Goal: Navigation & Orientation: Find specific page/section

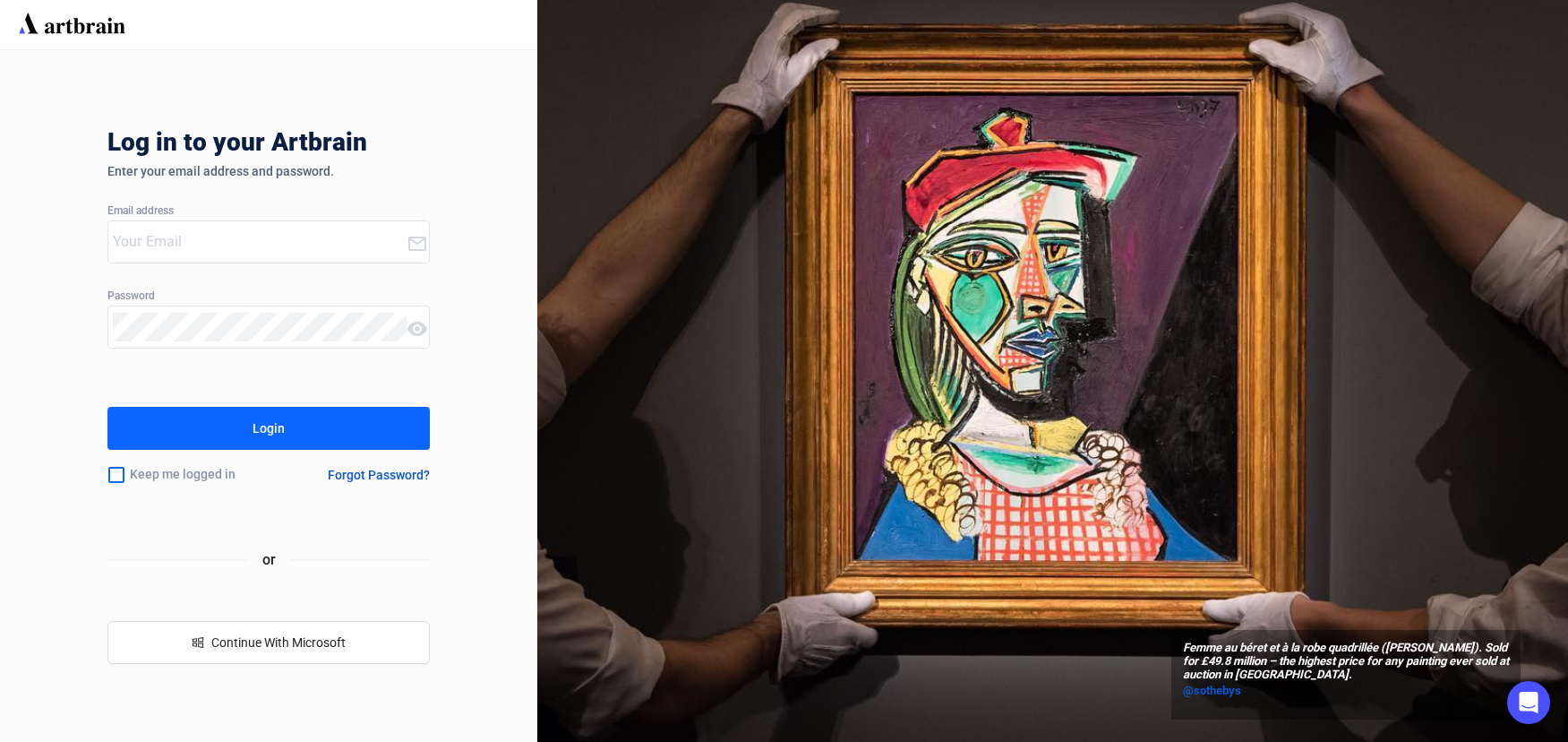
click at [255, 250] on input "email" at bounding box center [260, 241] width 294 height 29
type input "[EMAIL_ADDRESS][DOMAIN_NAME]"
click at [107, 407] on button "Login" at bounding box center [268, 428] width 322 height 43
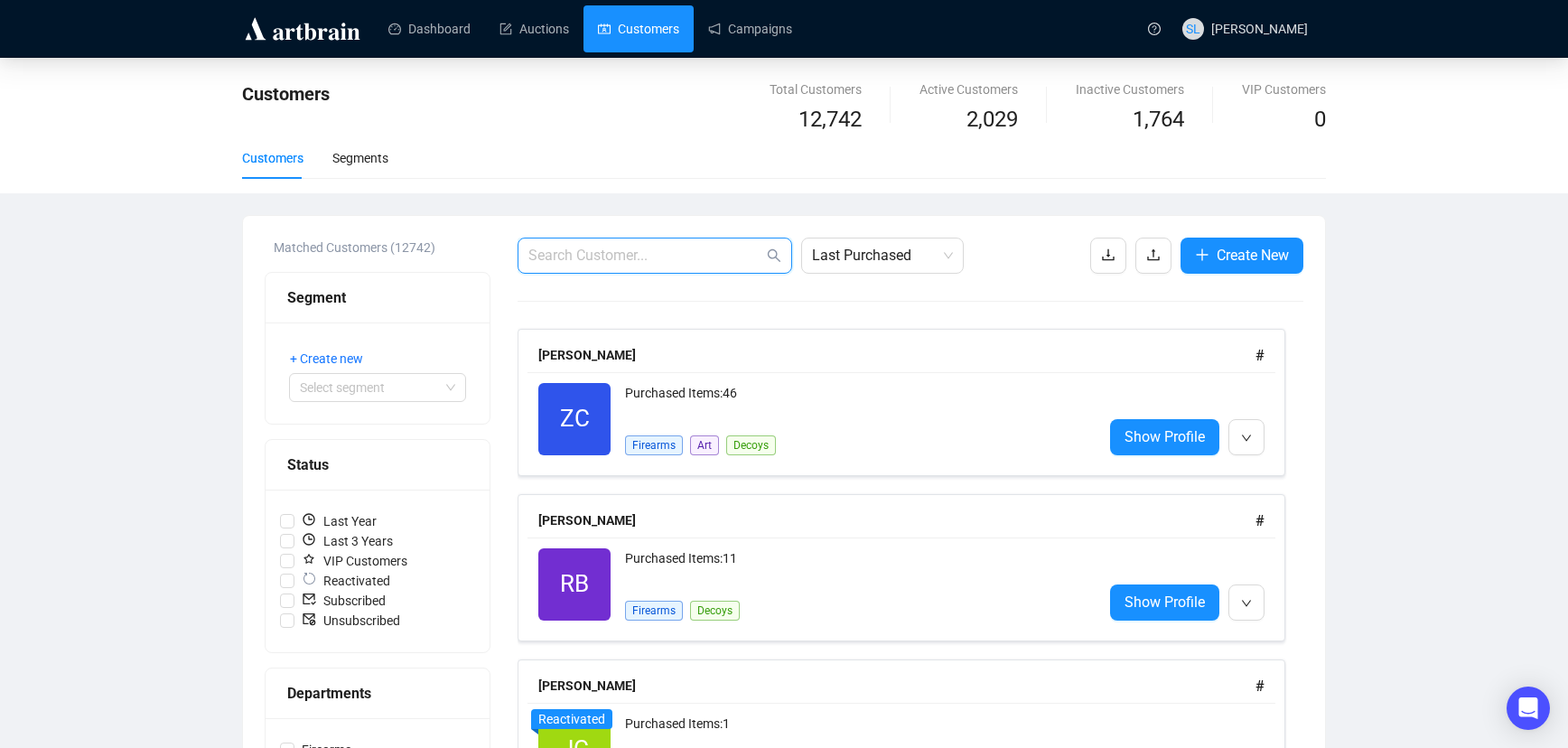
click at [698, 249] on input "text" at bounding box center [645, 256] width 235 height 22
click at [741, 29] on link "Campaigns" at bounding box center [750, 28] width 84 height 47
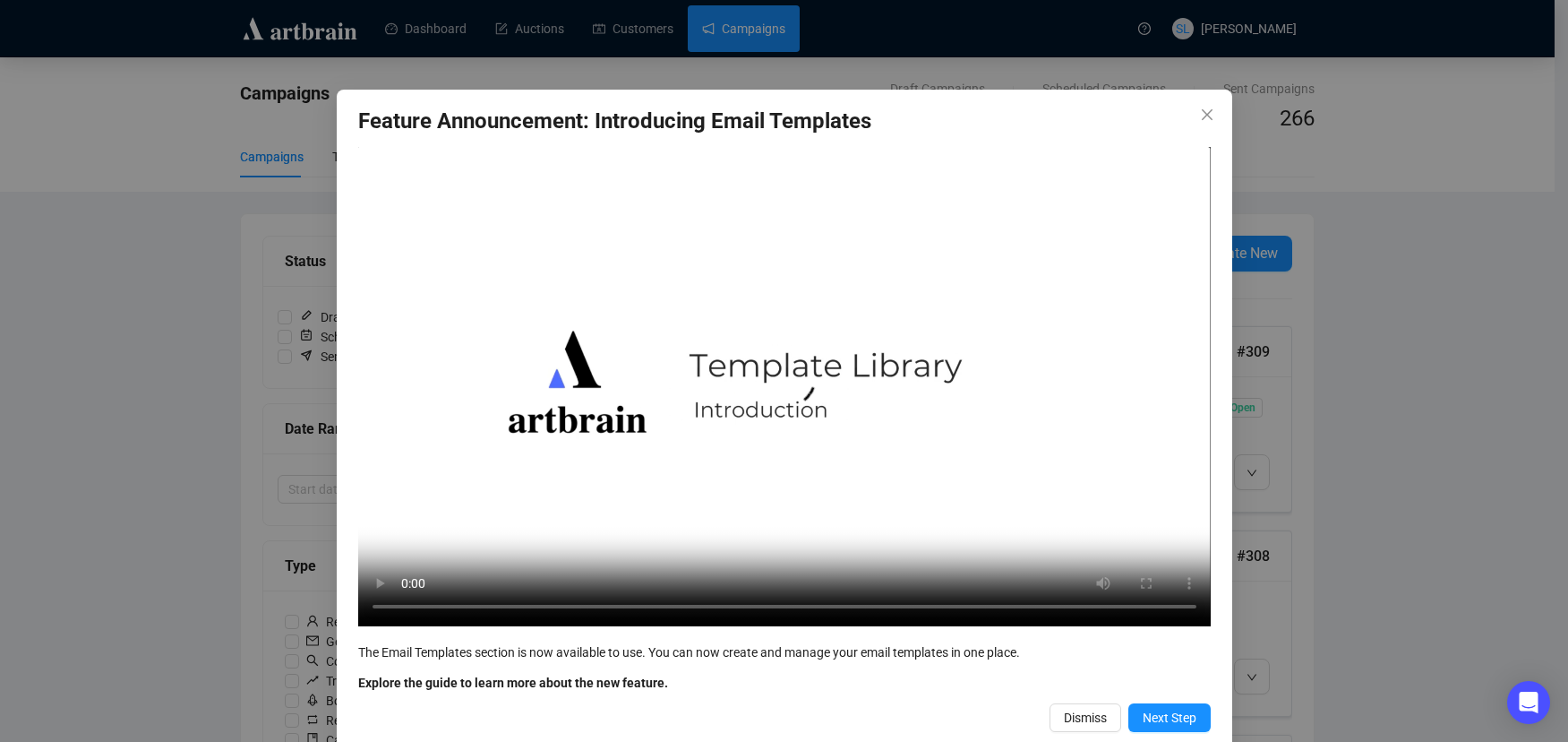
scroll to position [30, 0]
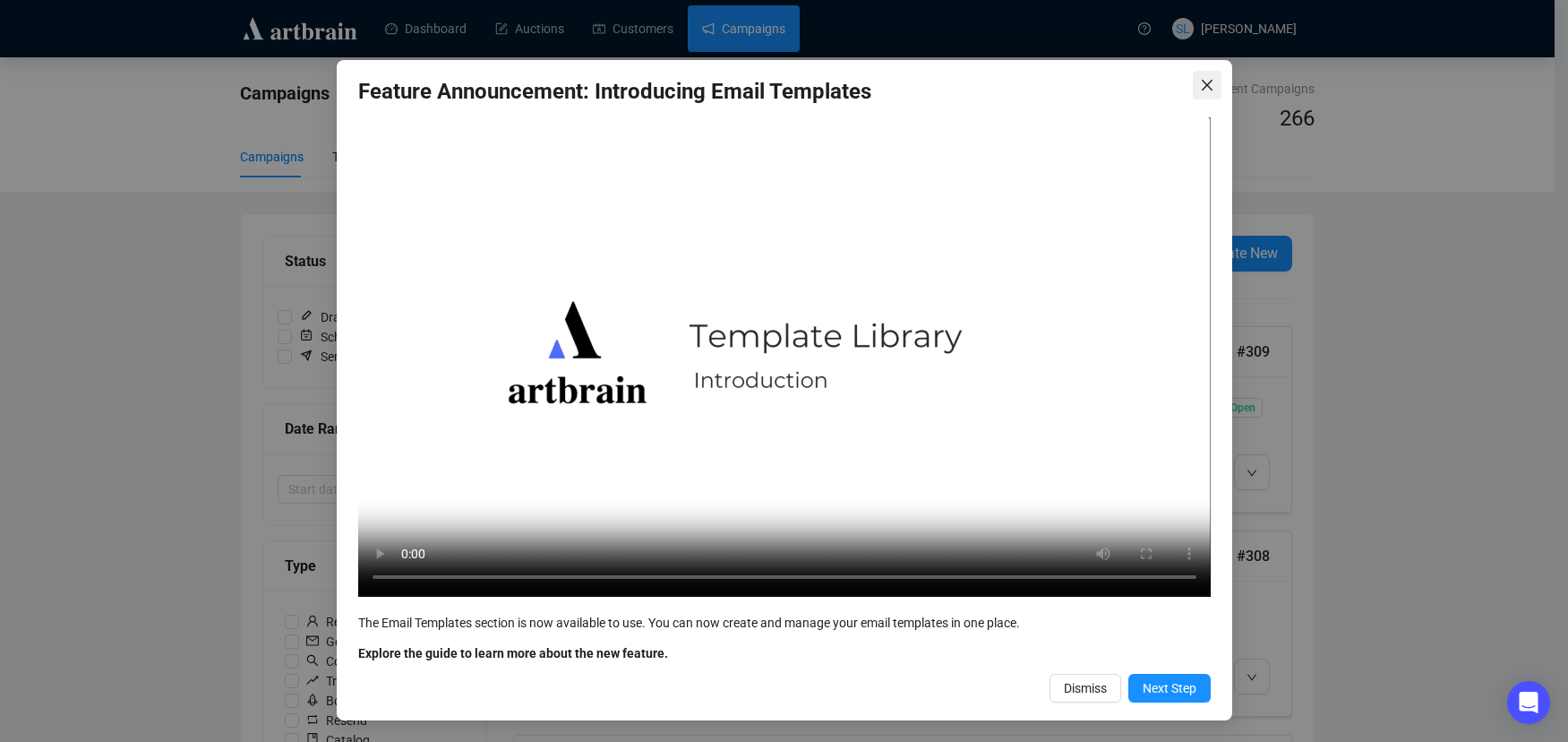
click at [1206, 87] on span "Close" at bounding box center [1207, 85] width 29 height 14
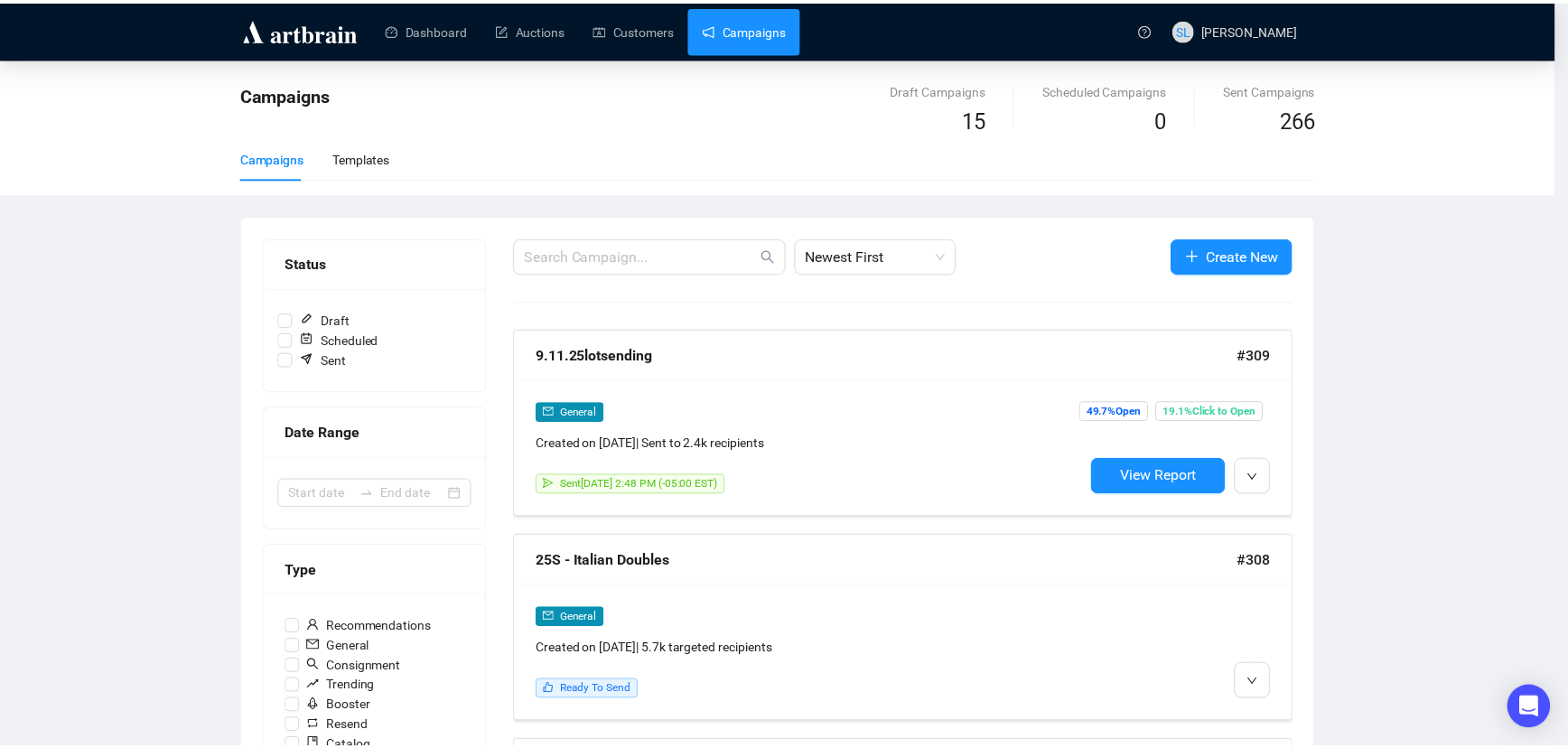
scroll to position [0, 0]
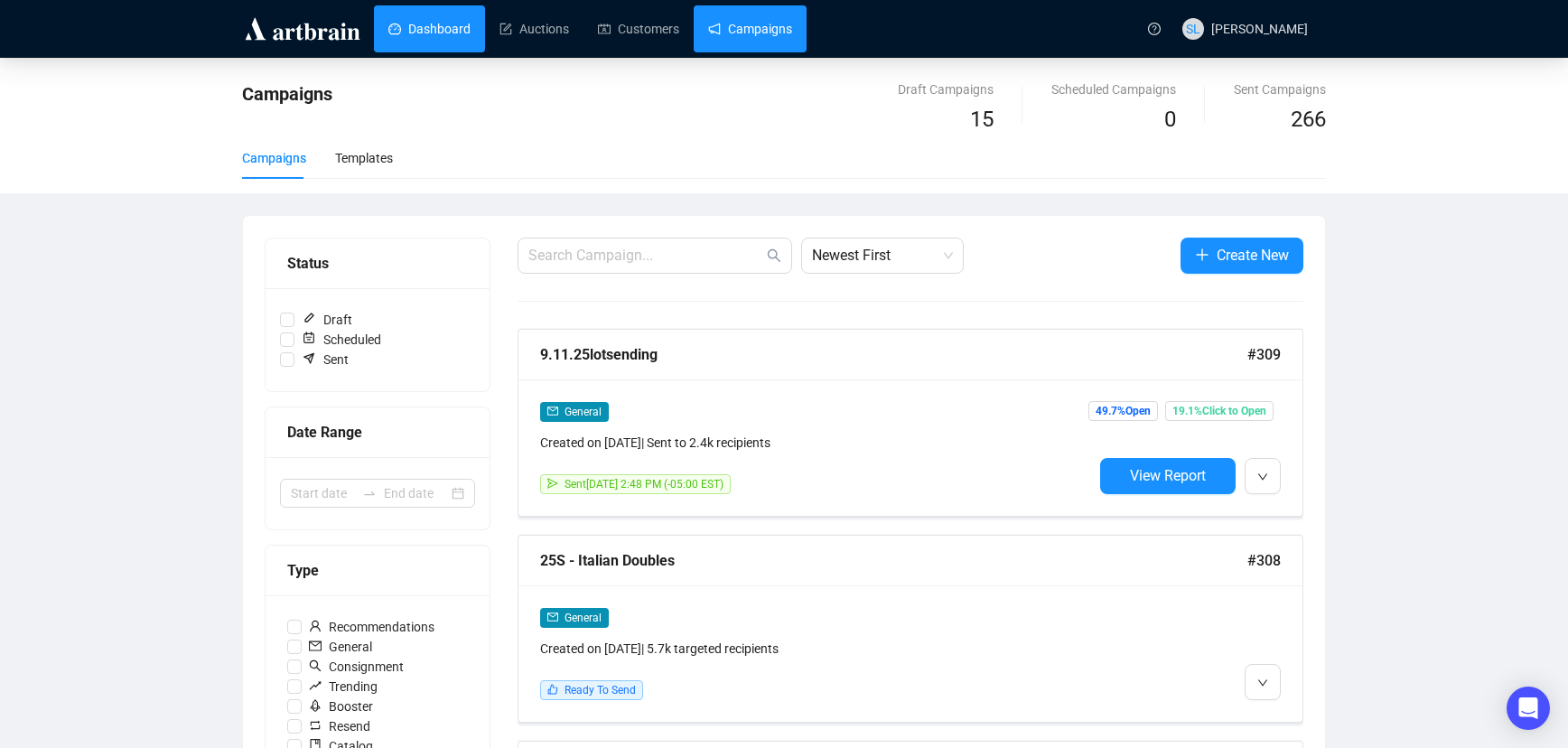
click at [419, 29] on link "Dashboard" at bounding box center [429, 28] width 82 height 47
